Goal: Find specific page/section: Find specific page/section

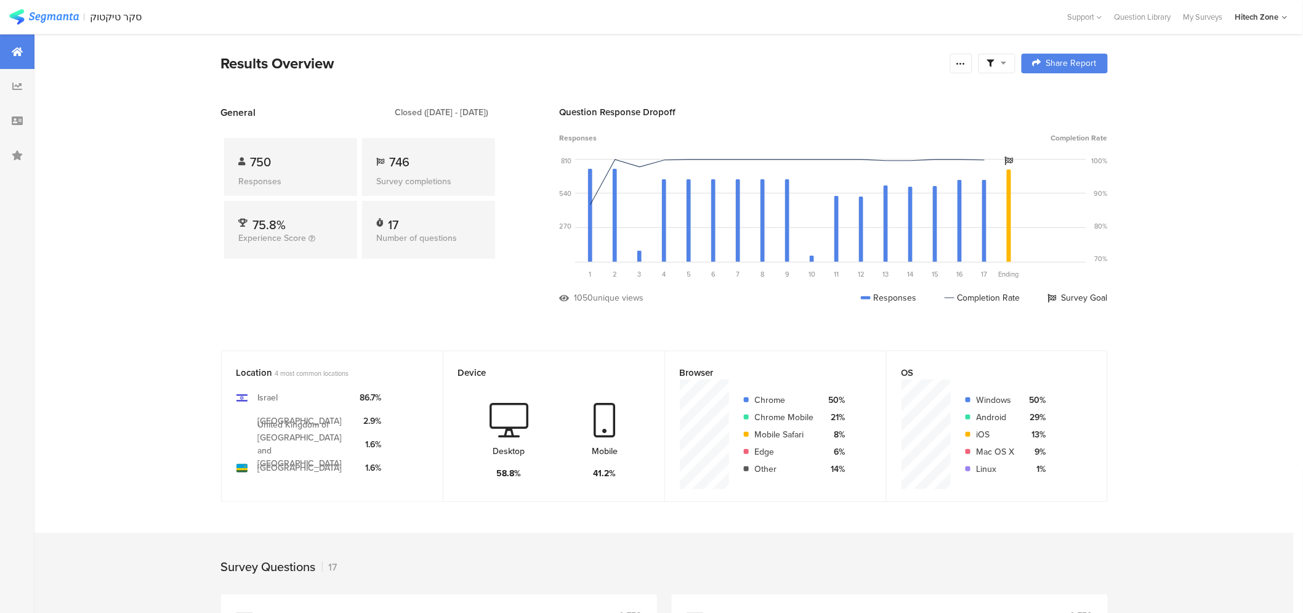
drag, startPoint x: 57, startPoint y: 16, endPoint x: 76, endPoint y: 2, distance: 23.4
click at [57, 15] on img at bounding box center [44, 16] width 70 height 15
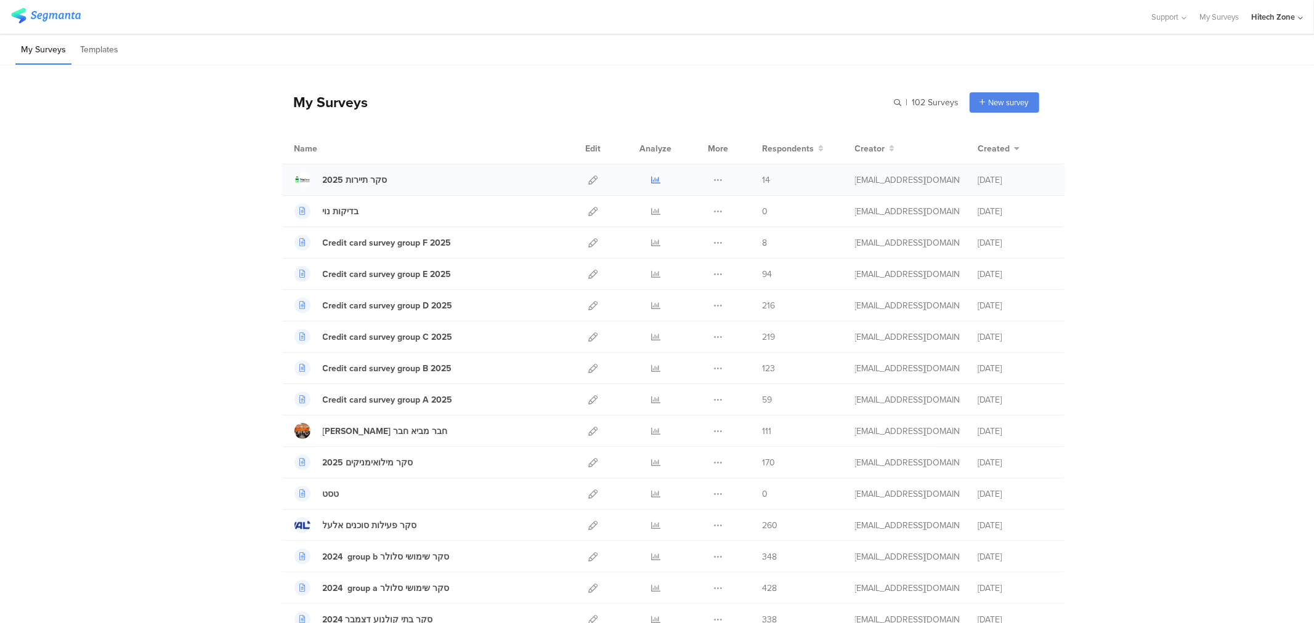
click at [651, 179] on icon at bounding box center [655, 180] width 9 height 9
